Goal: Find specific page/section: Find specific page/section

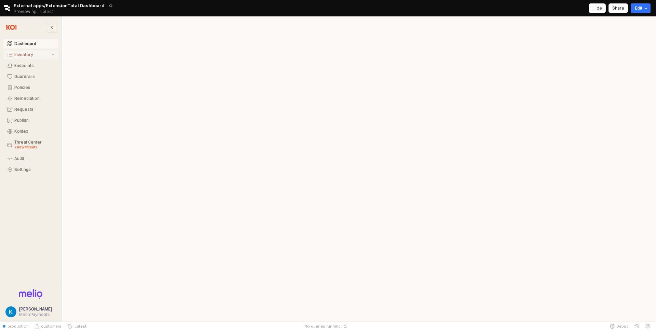
click at [32, 53] on div "Inventory" at bounding box center [32, 54] width 36 height 5
